Goal: Information Seeking & Learning: Find specific fact

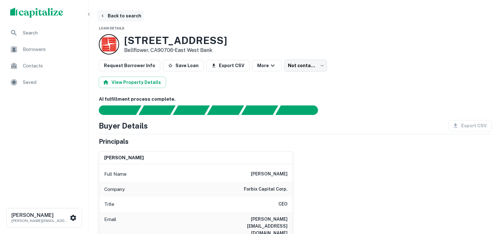
click at [107, 17] on button "Back to search" at bounding box center [121, 15] width 46 height 11
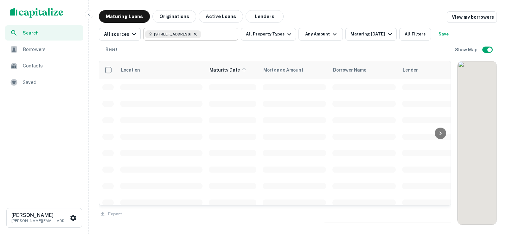
click at [198, 36] on icon at bounding box center [195, 34] width 5 height 5
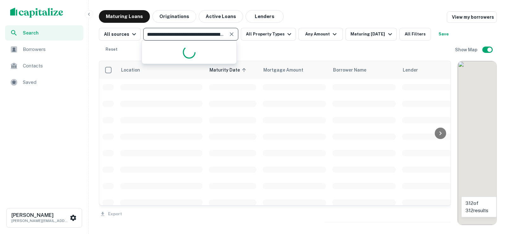
type input "**********"
click at [199, 35] on input "**********" at bounding box center [185, 34] width 81 height 9
click at [230, 33] on icon "Clear" at bounding box center [232, 34] width 4 height 4
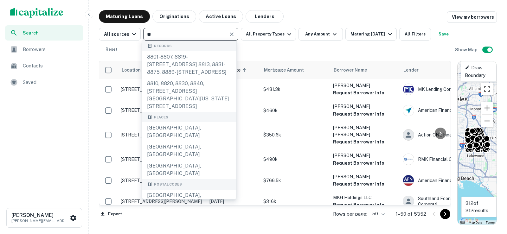
type input "*"
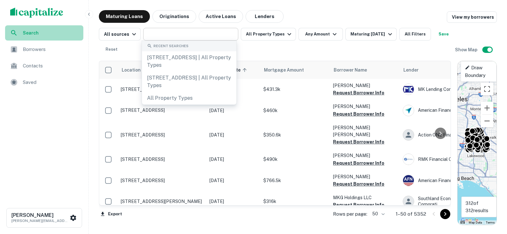
click at [35, 37] on div "Search" at bounding box center [44, 32] width 78 height 15
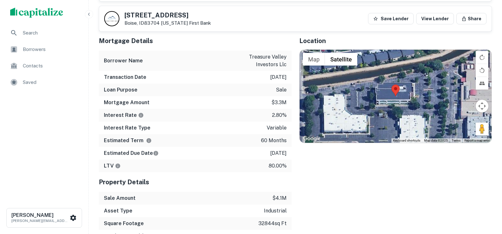
scroll to position [253, 0]
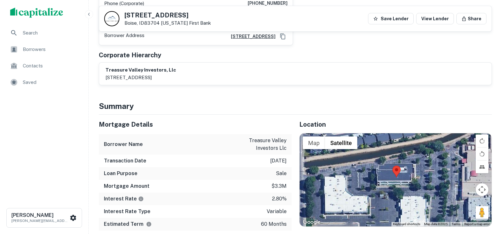
drag, startPoint x: 388, startPoint y: 183, endPoint x: 389, endPoint y: 180, distance: 3.3
click at [389, 180] on div at bounding box center [396, 179] width 192 height 93
click at [398, 165] on div at bounding box center [396, 179] width 192 height 93
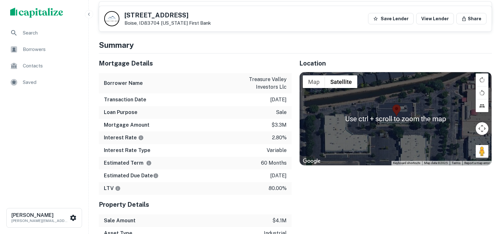
scroll to position [317, 0]
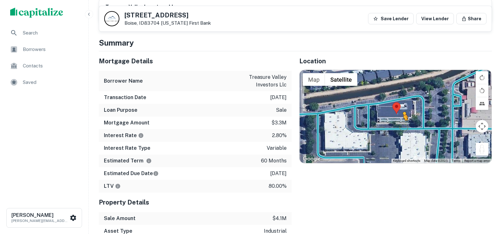
drag, startPoint x: 480, startPoint y: 137, endPoint x: 403, endPoint y: 113, distance: 80.5
click at [403, 113] on div "To activate drag with keyboard, press Alt + Enter. Once in keyboard drag state,…" at bounding box center [396, 116] width 192 height 93
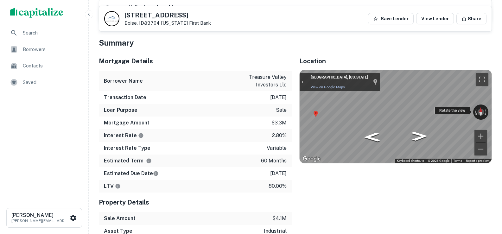
click at [465, 97] on div "← Move left → Move right ↑ Move up ↓ Move down + Zoom in - Zoom out [GEOGRAPHIC…" at bounding box center [396, 116] width 192 height 93
click at [484, 73] on button "Toggle fullscreen view" at bounding box center [482, 79] width 13 height 13
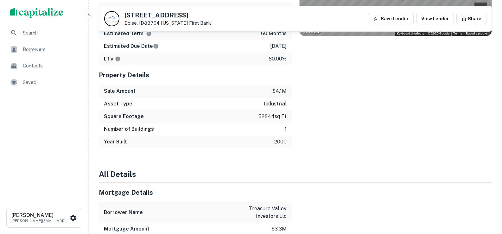
scroll to position [443, 0]
click at [181, 14] on h5 "[STREET_ADDRESS]" at bounding box center [167, 15] width 86 height 6
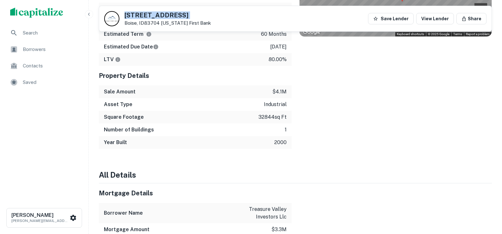
click at [182, 13] on h5 "[STREET_ADDRESS]" at bounding box center [167, 15] width 86 height 6
copy h5 "[STREET_ADDRESS]"
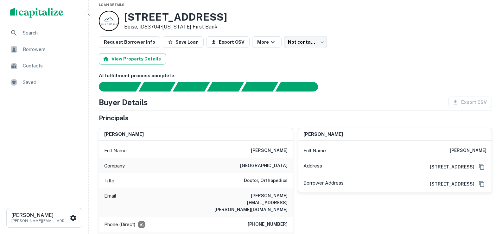
scroll to position [0, 0]
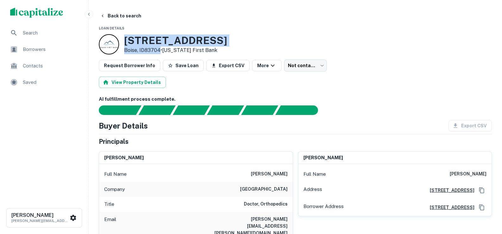
drag, startPoint x: 211, startPoint y: 64, endPoint x: 160, endPoint y: 52, distance: 52.4
click at [160, 52] on div "[STREET_ADDRESS] • [US_STATE] First Bank" at bounding box center [175, 45] width 103 height 20
copy div "[STREET_ADDRESS]"
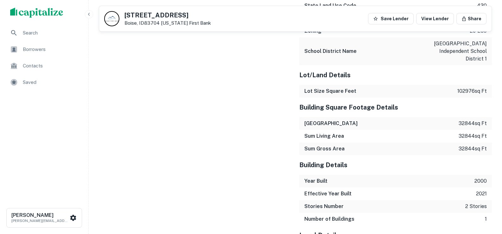
scroll to position [975, 0]
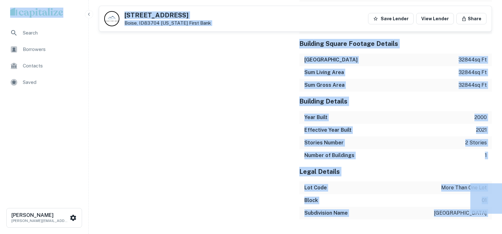
copy body "Search Borrowers Contacts Saved [PERSON_NAME] [PERSON_NAME][EMAIL_ADDRESS][DOMA…"
click at [164, 87] on div "Sales Details Buyer Name treasure valley investors llc Recording Date [DATE] Sa…" at bounding box center [191, 0] width 200 height 439
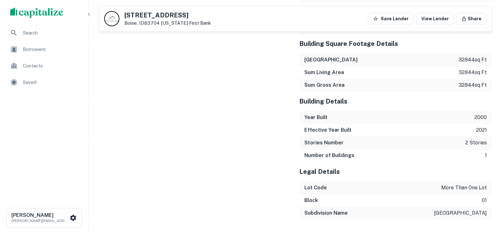
click at [92, 14] on button "button" at bounding box center [89, 14] width 8 height 8
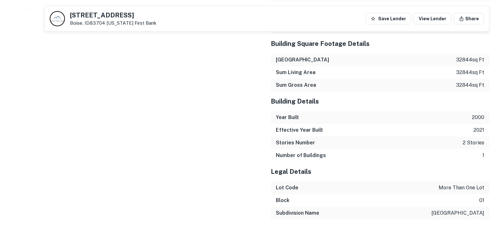
scroll to position [970, 0]
